Goal: Task Accomplishment & Management: Use online tool/utility

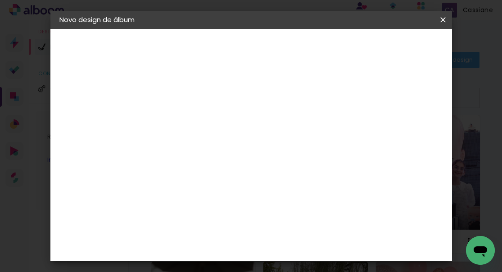
click at [444, 20] on iron-icon at bounding box center [443, 19] width 11 height 9
click at [442, 19] on iron-icon at bounding box center [443, 19] width 11 height 9
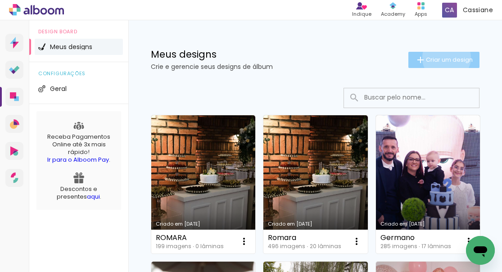
click at [438, 58] on span "Criar um design" at bounding box center [449, 60] width 47 height 6
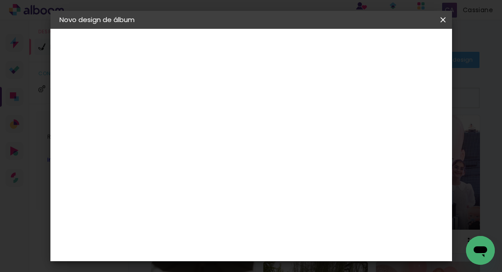
scroll to position [2359, 0]
click at [0, 0] on slot "Avançar" at bounding box center [0, 0] width 0 height 0
click at [242, 150] on input "text" at bounding box center [224, 157] width 35 height 14
click at [0, 0] on slot "Padrão" at bounding box center [0, 0] width 0 height 0
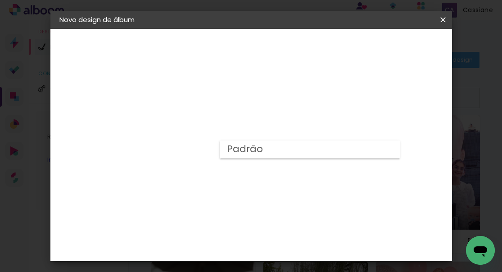
type input "Padrão"
click at [0, 0] on slot "Avançar" at bounding box center [0, 0] width 0 height 0
click at [340, 49] on span "Iniciar design" at bounding box center [329, 51] width 21 height 13
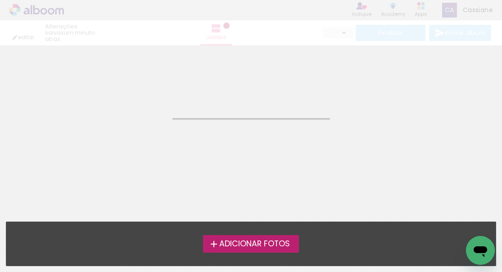
click at [252, 247] on span "Adicionar Fotos" at bounding box center [254, 244] width 71 height 8
click at [0, 0] on input "file" at bounding box center [0, 0] width 0 height 0
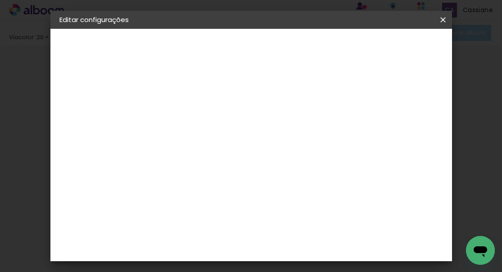
click at [340, 52] on span "Salvar configurações" at bounding box center [317, 51] width 46 height 13
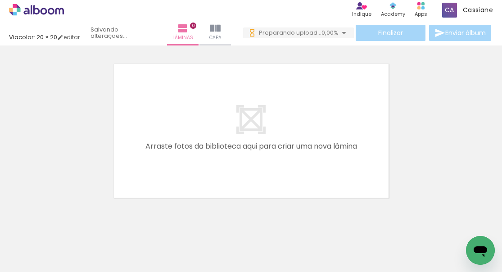
click at [36, 260] on span "Adicionar Fotos" at bounding box center [31, 260] width 27 height 10
click at [0, 0] on input "file" at bounding box center [0, 0] width 0 height 0
click at [479, 110] on div at bounding box center [251, 119] width 502 height 164
